Goal: Check status: Check status

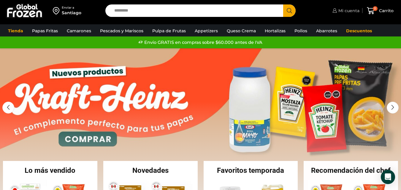
click at [346, 10] on span "Mi cuenta" at bounding box center [348, 11] width 23 height 6
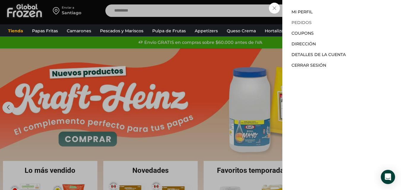
click at [306, 20] on link "Pedidos" at bounding box center [302, 22] width 20 height 5
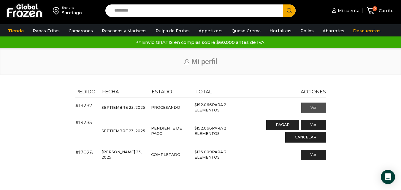
click at [315, 109] on link "Ver" at bounding box center [313, 108] width 25 height 10
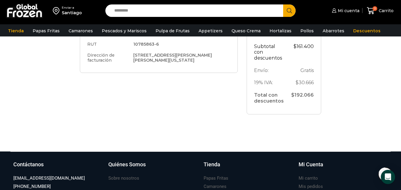
scroll to position [238, 0]
